Goal: Task Accomplishment & Management: Manage account settings

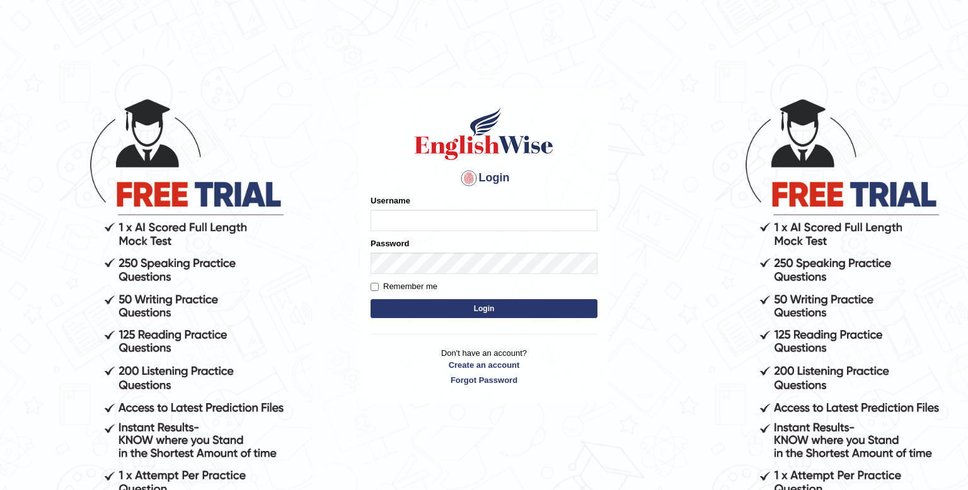
type input "Amit_singh"
click at [482, 304] on button "Login" at bounding box center [484, 308] width 227 height 19
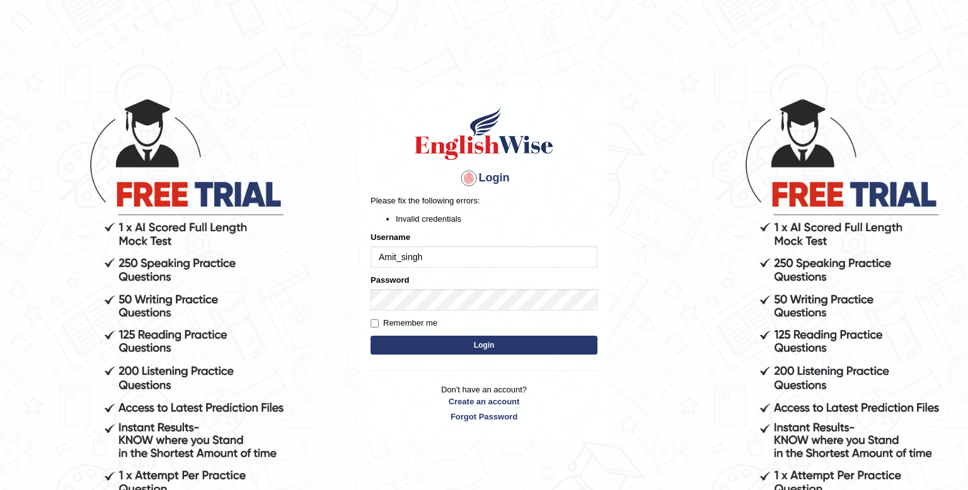
click at [396, 362] on div "Login Please fix the following errors: Invalid credentials Username Amit_singh …" at bounding box center [484, 264] width 248 height 352
click at [477, 343] on button "Login" at bounding box center [484, 345] width 227 height 19
click at [797, 231] on body "Login Please fix the following errors: Invalid credentials Username Amit_singh …" at bounding box center [484, 294] width 968 height 490
click at [437, 352] on button "Login" at bounding box center [484, 345] width 227 height 19
